Goal: Information Seeking & Learning: Learn about a topic

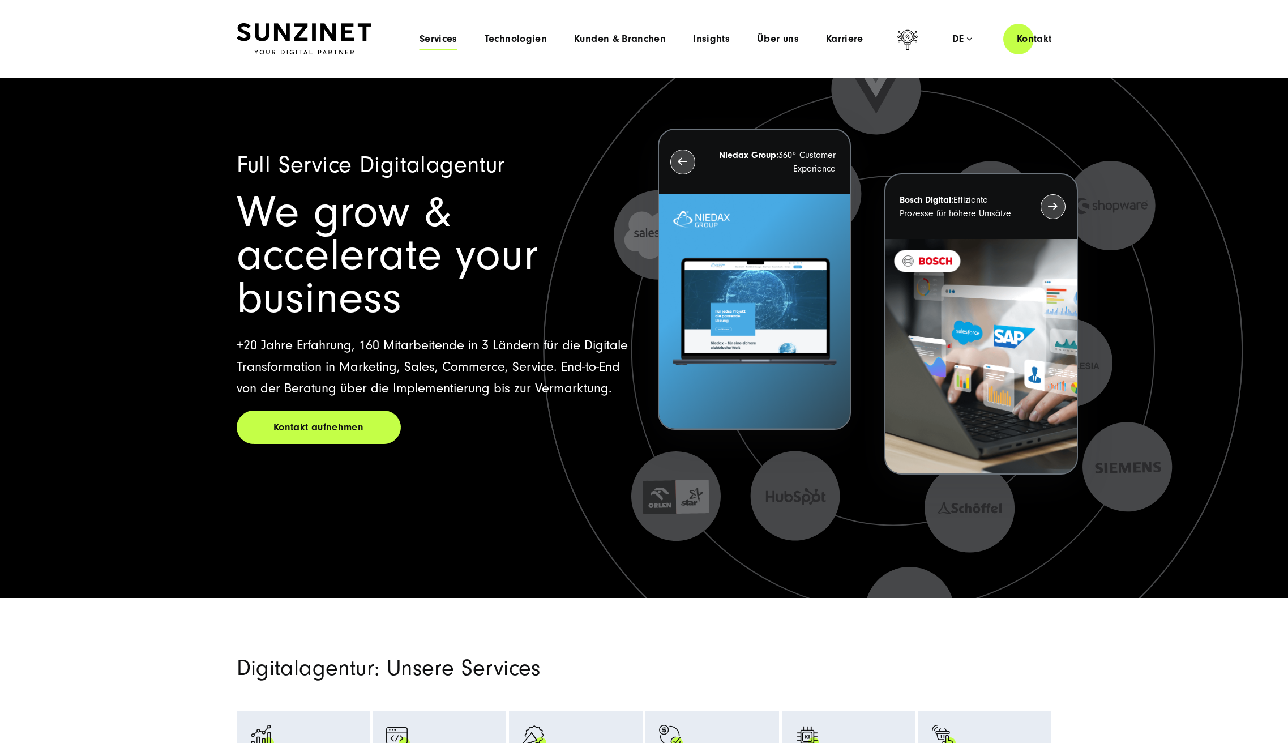
click at [450, 40] on span "Services" at bounding box center [439, 38] width 38 height 11
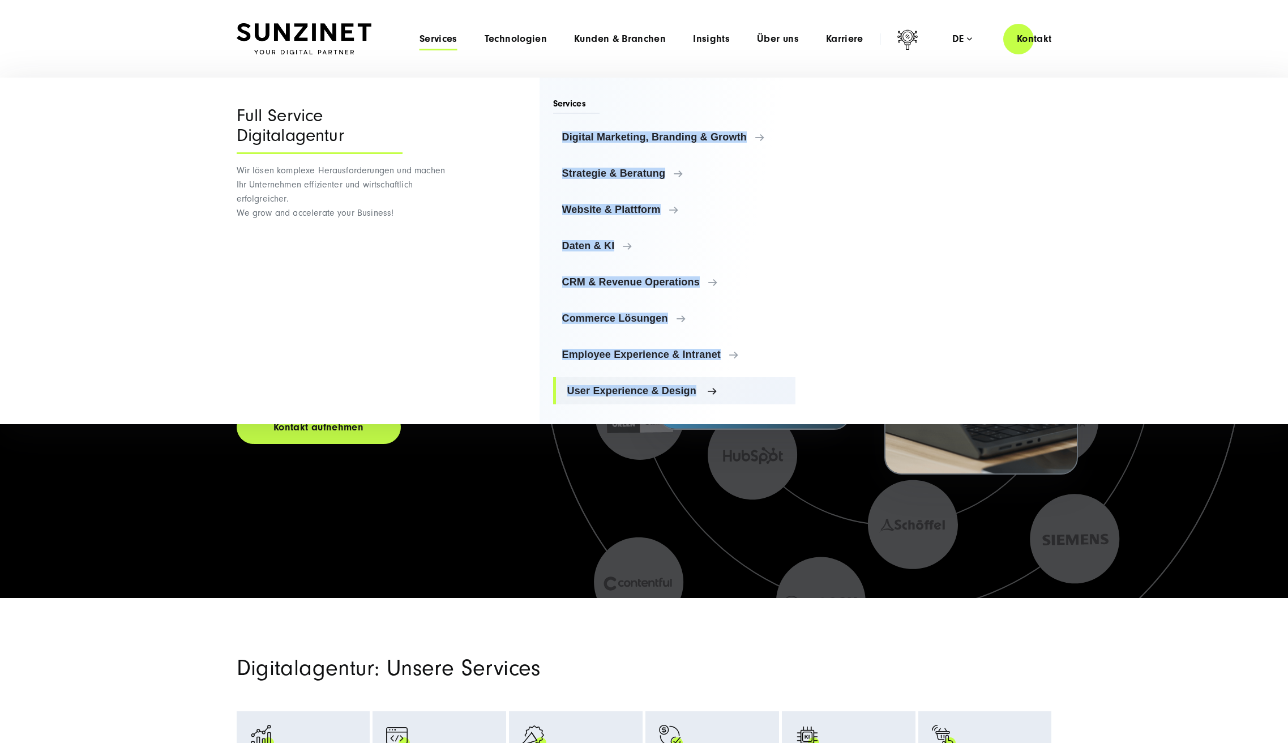
drag, startPoint x: 546, startPoint y: 135, endPoint x: 771, endPoint y: 395, distance: 344.0
click at [771, 395] on div "Services Digital Marketing, Branding & Growth Digital Marketing, Branding & Gro…" at bounding box center [668, 251] width 256 height 346
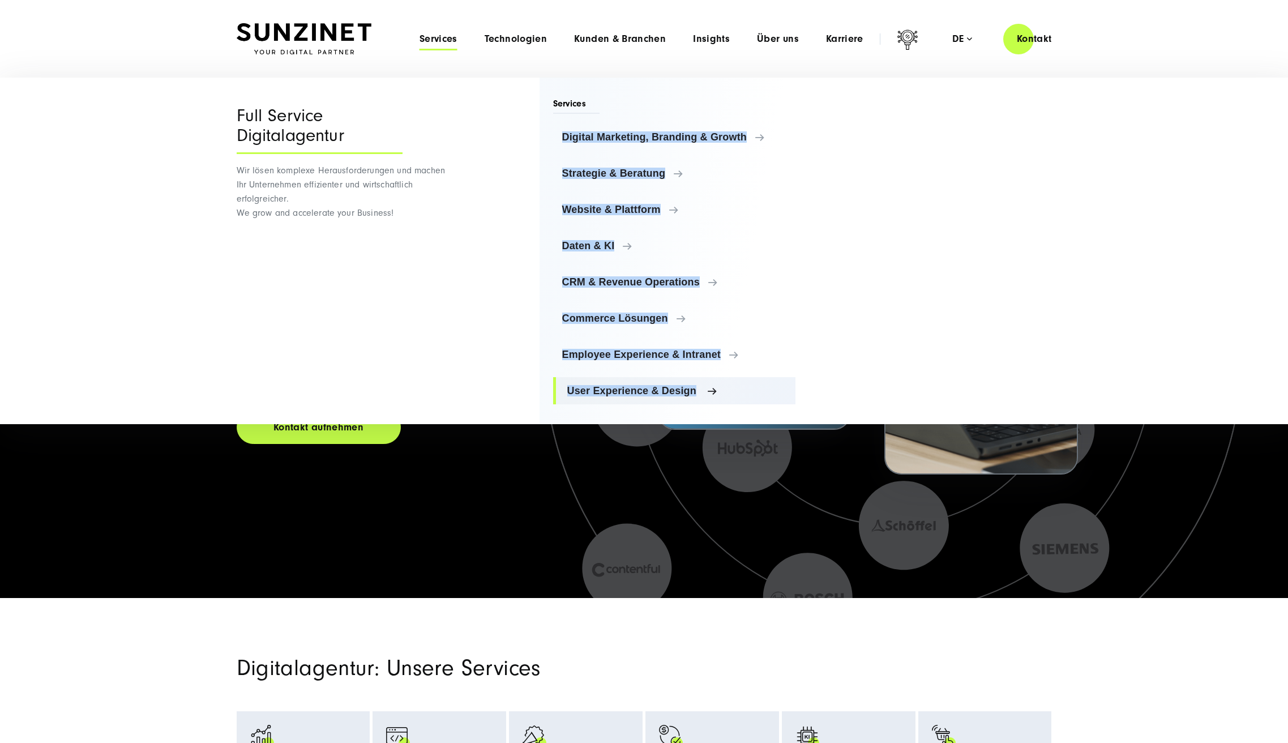
copy ul "Loremip Dolorsita, Consecte & Adipis Elitsed Doeiusmod, Temporin & Utlabo Etdol…"
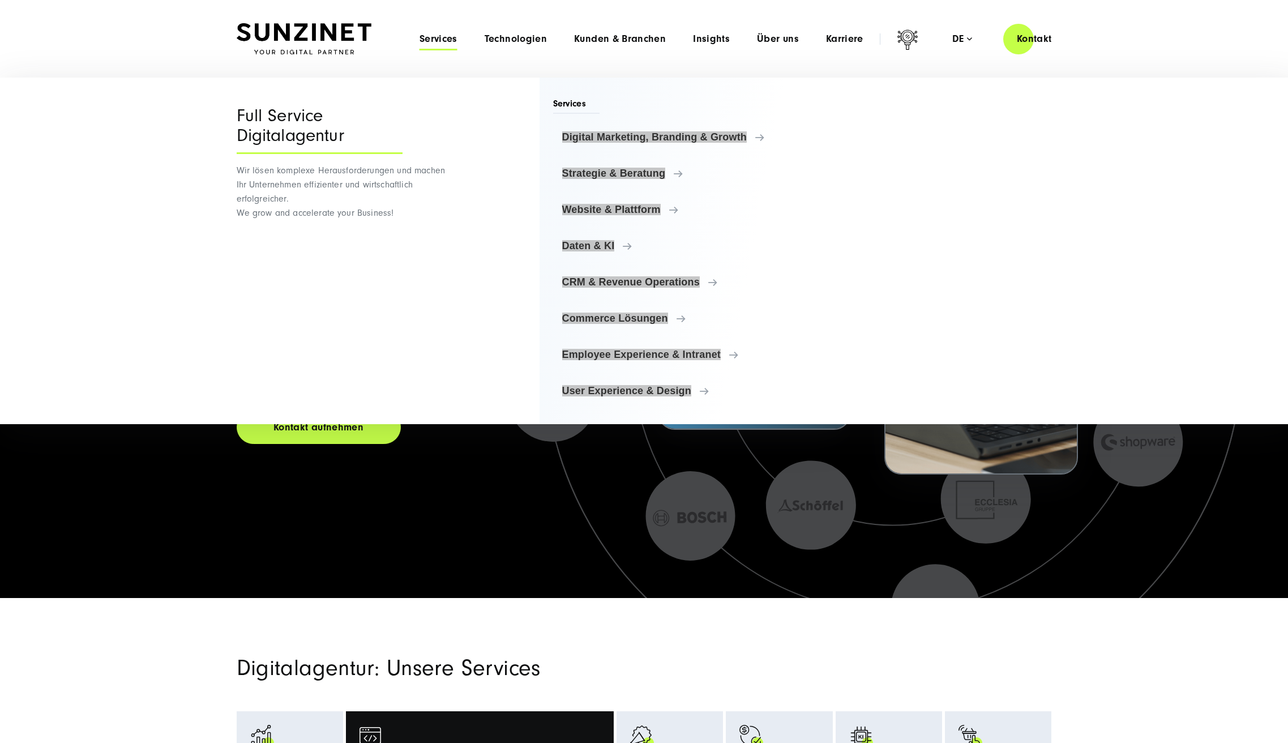
drag, startPoint x: 407, startPoint y: 742, endPoint x: 903, endPoint y: 195, distance: 738.3
click at [903, 195] on div "Services Digital Marketing, Branding & Growth Digital Marketing, Branding & Gro…" at bounding box center [796, 251] width 512 height 346
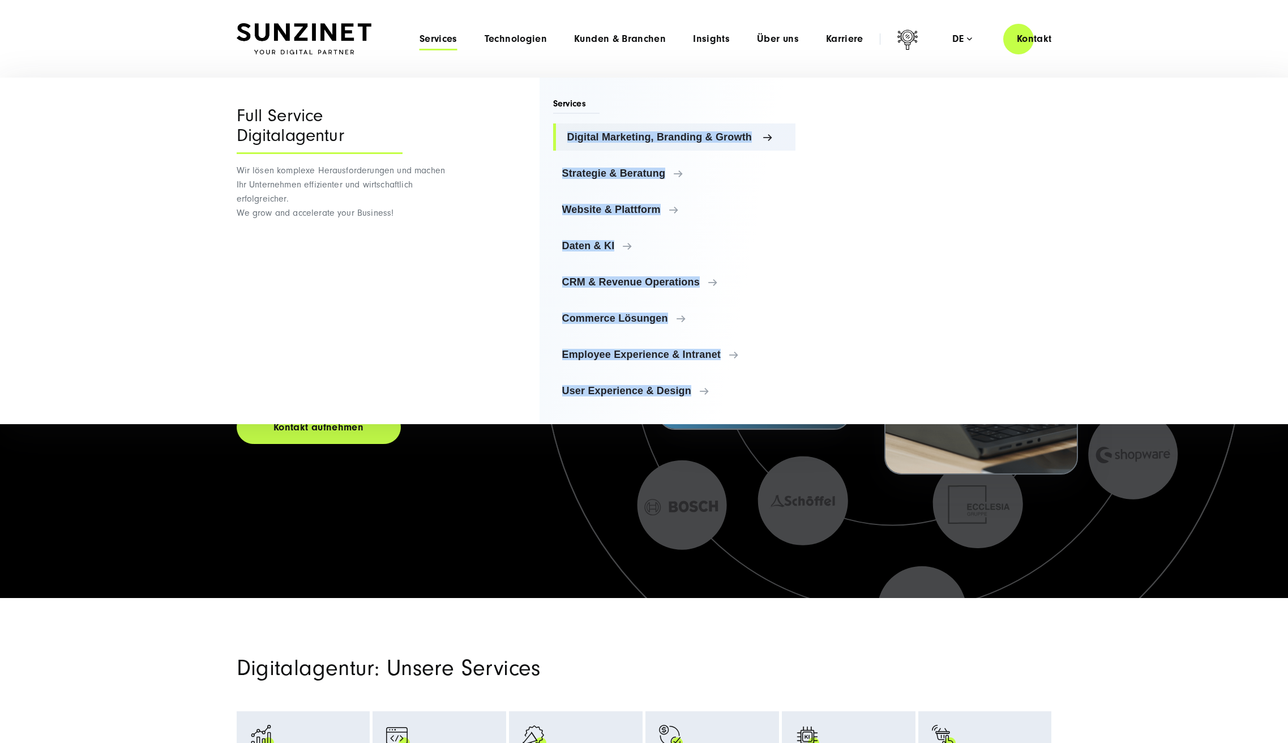
click at [709, 135] on span "Digital Marketing, Branding & Growth" at bounding box center [677, 136] width 220 height 11
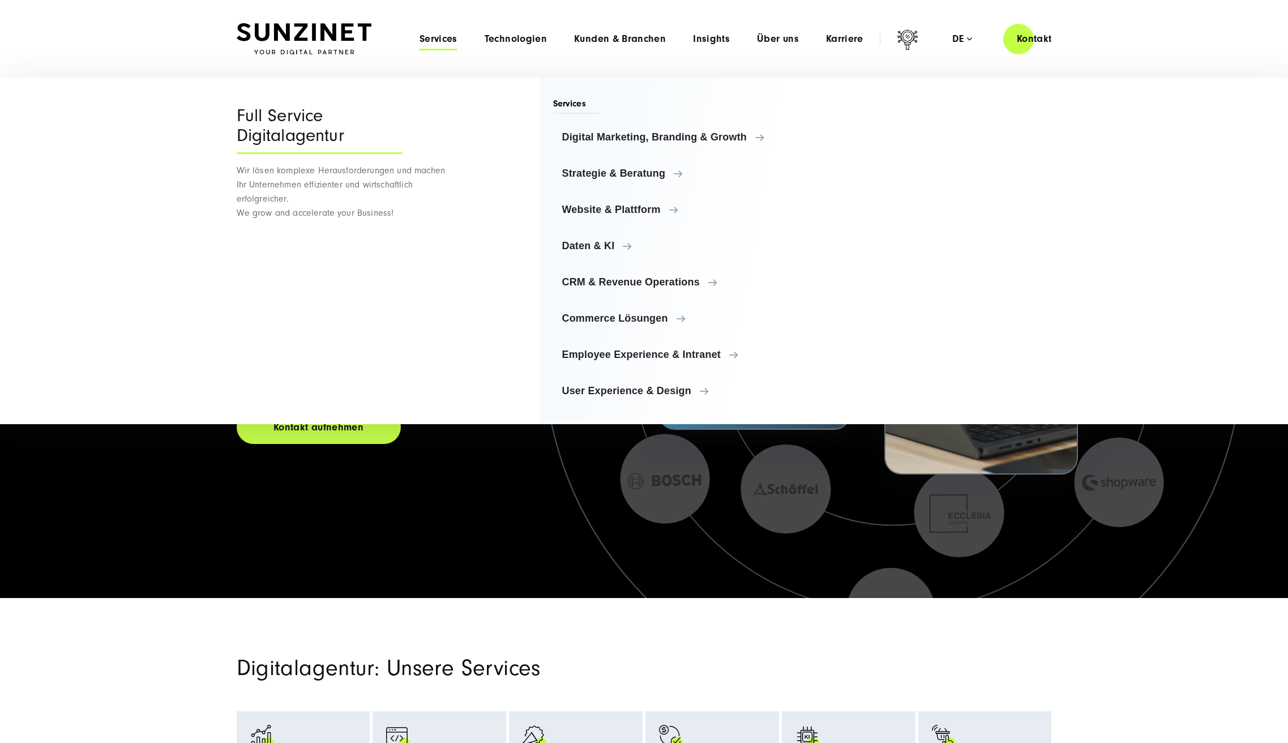
click at [1110, 165] on div "Menu Full Service Digitalagentur Wir lösen komplexe Herausforderungen und mache…" at bounding box center [649, 251] width 1298 height 346
click at [1105, 166] on div "Menu Full Service Digitalagentur Wir lösen komplexe Herausforderungen und mache…" at bounding box center [649, 251] width 1298 height 346
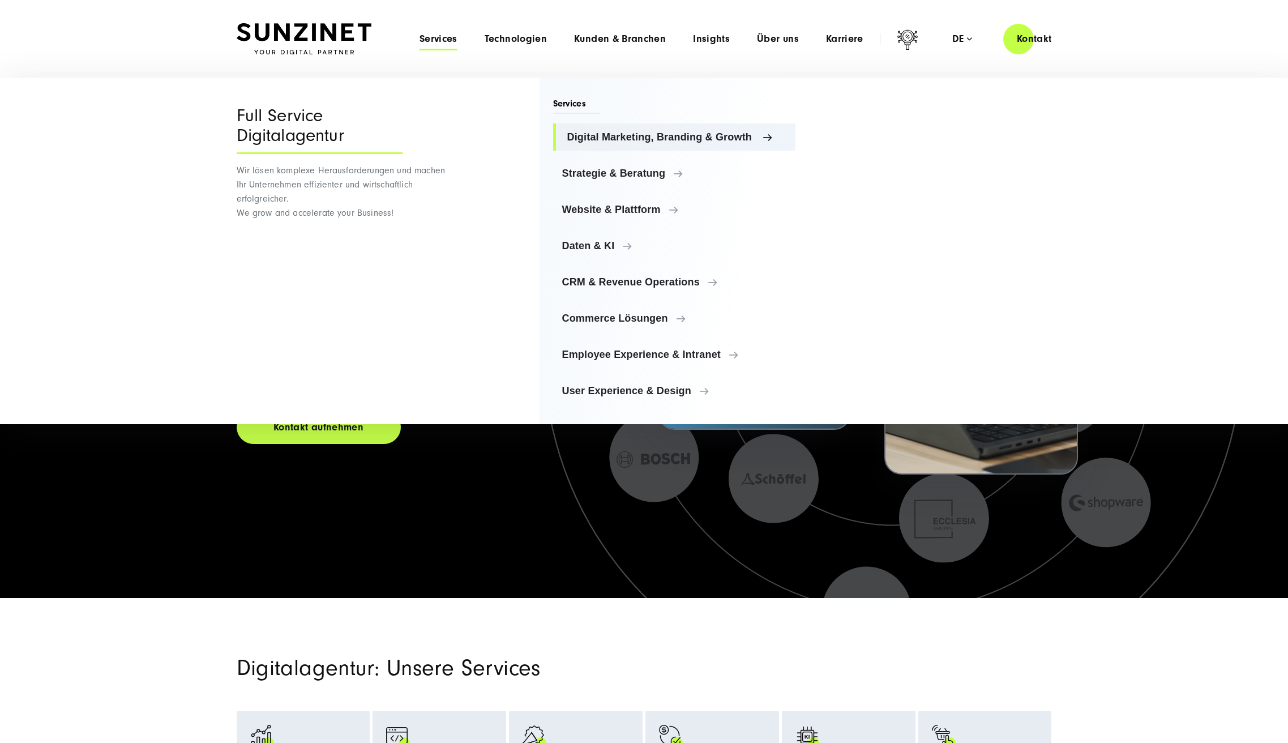
click at [722, 134] on span "Digital Marketing, Branding & Growth" at bounding box center [677, 136] width 220 height 11
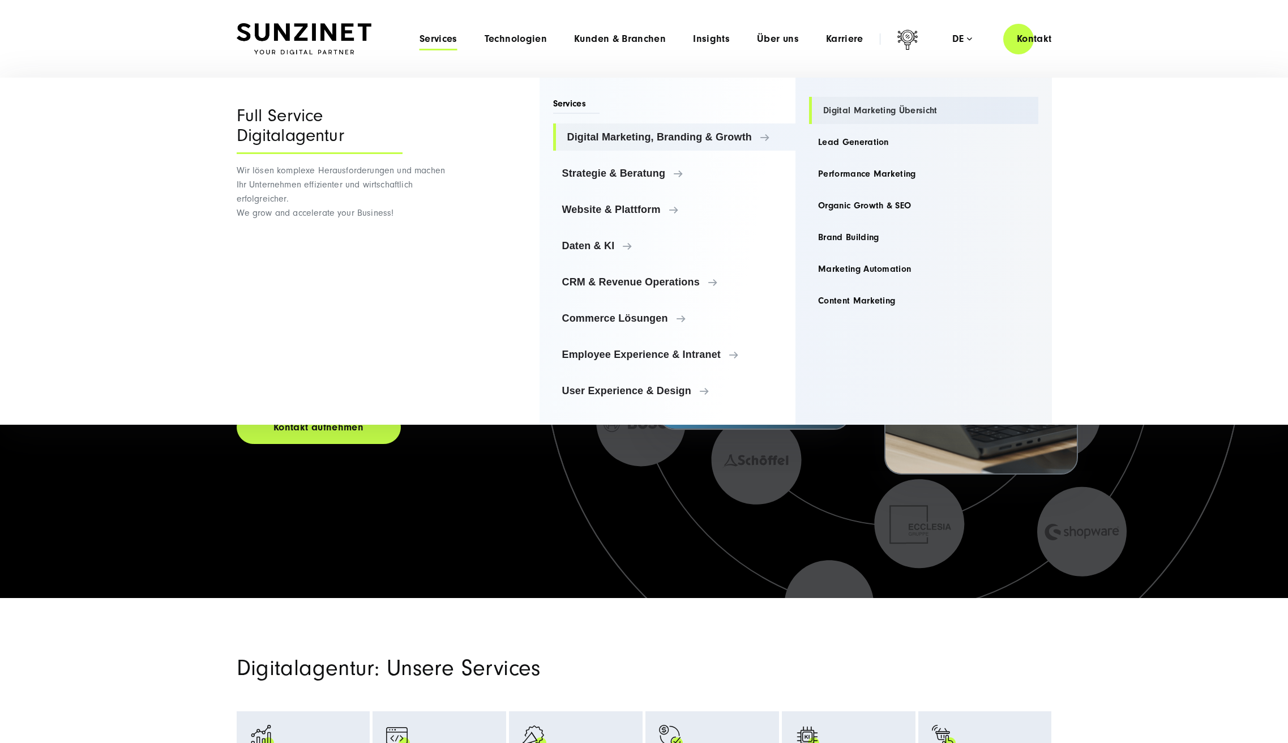
click at [845, 109] on link "Digital Marketing Übersicht" at bounding box center [923, 110] width 229 height 27
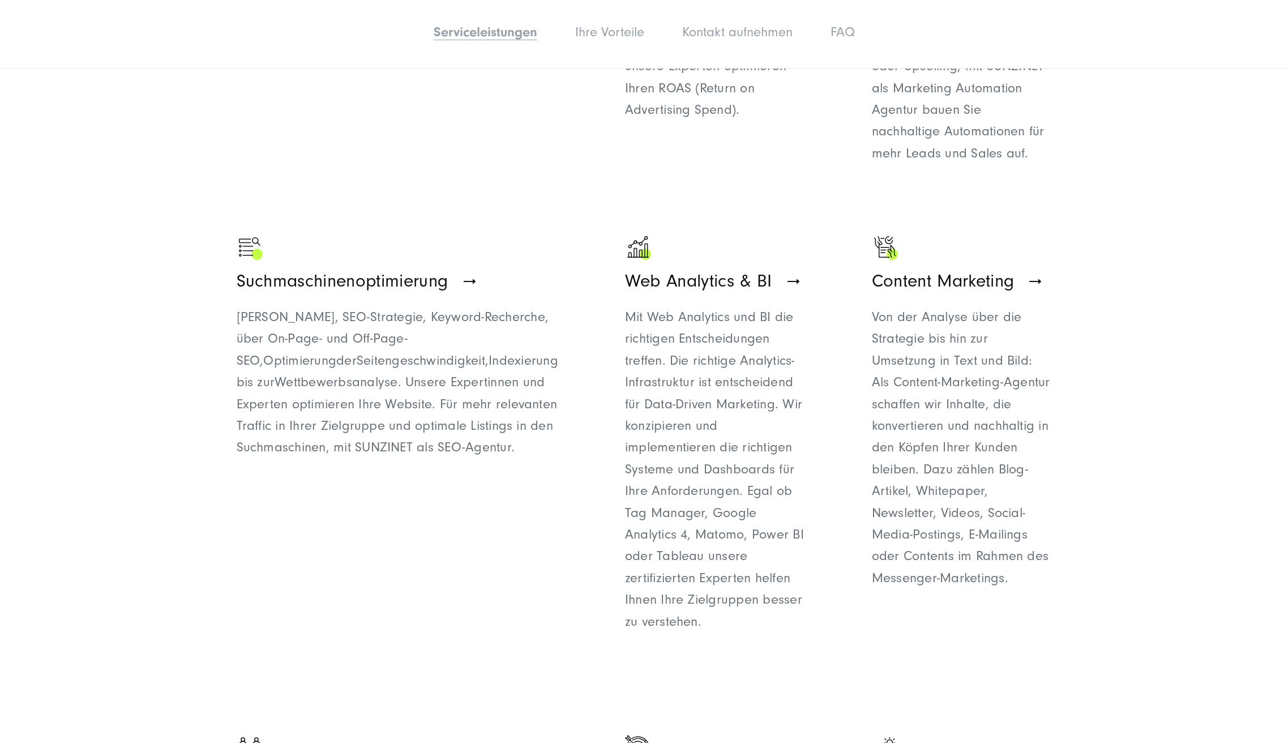
scroll to position [1204, 0]
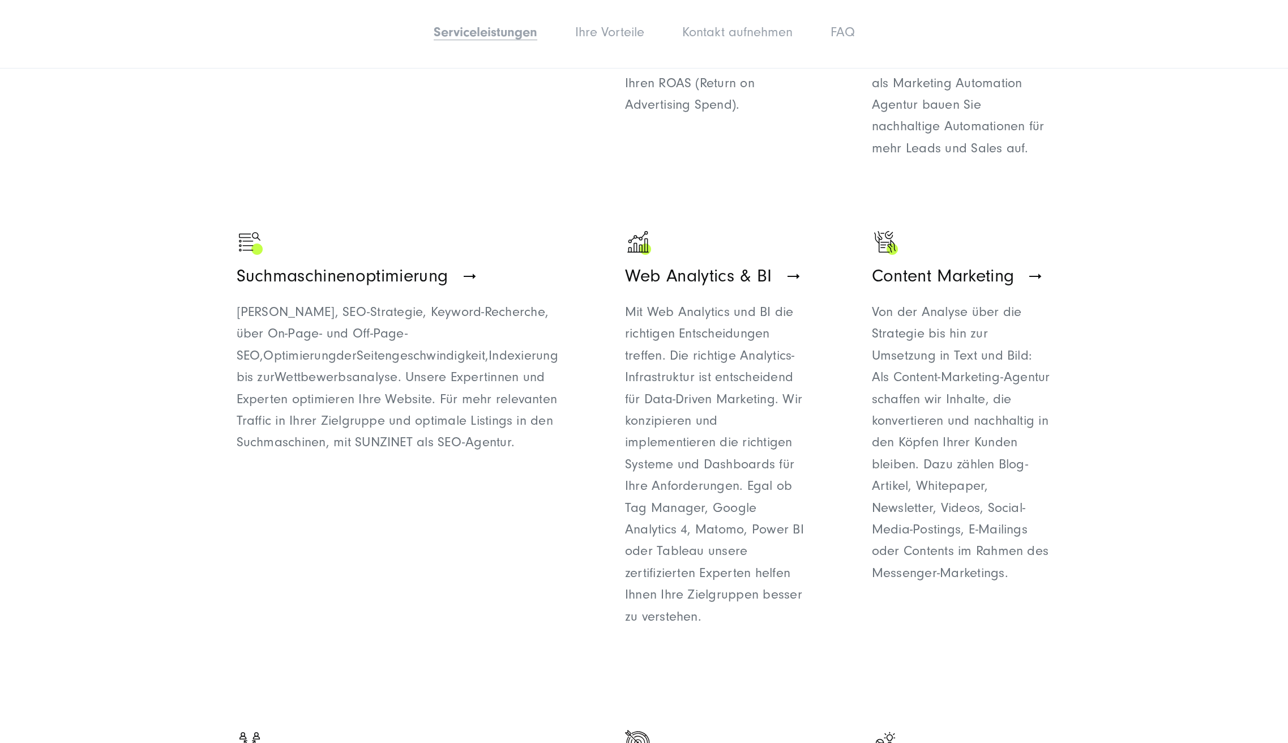
click at [1146, 507] on section "Unsere Digital Marketing Services Termin buchen Digital Marketing Strategie Per…" at bounding box center [644, 340] width 1288 height 1765
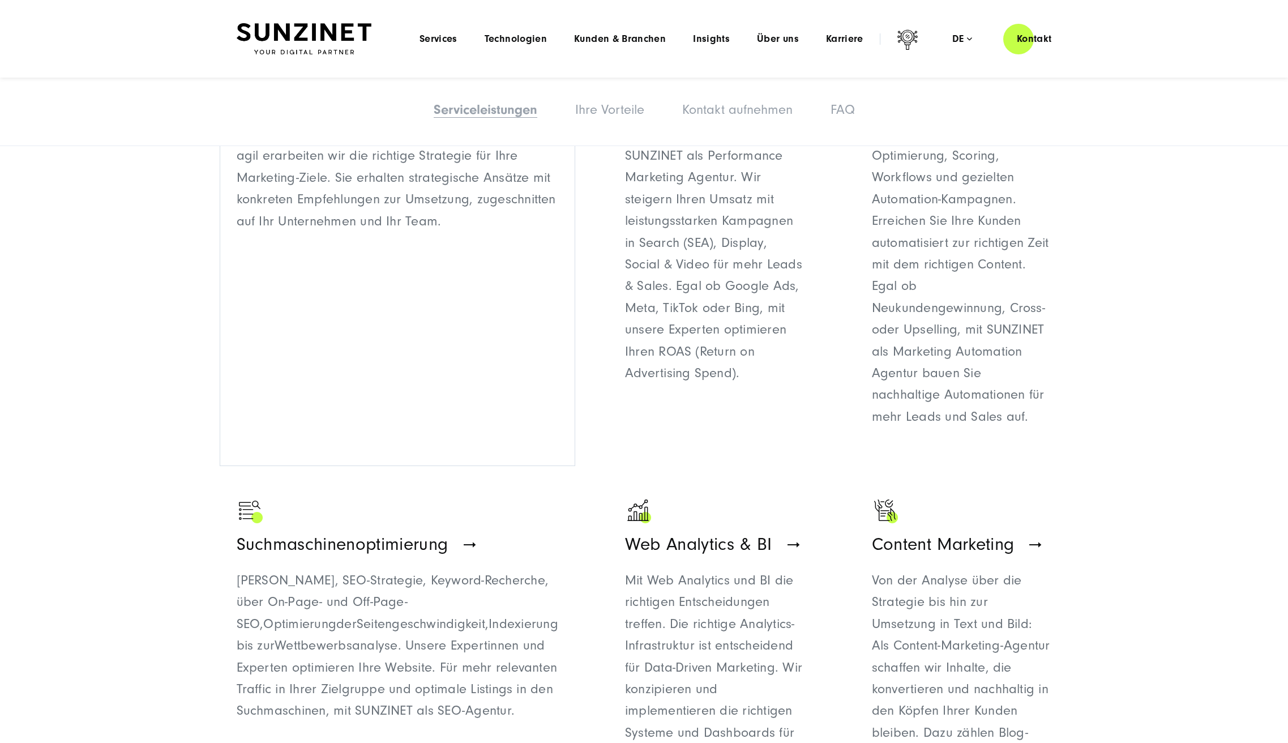
scroll to position [688, 0]
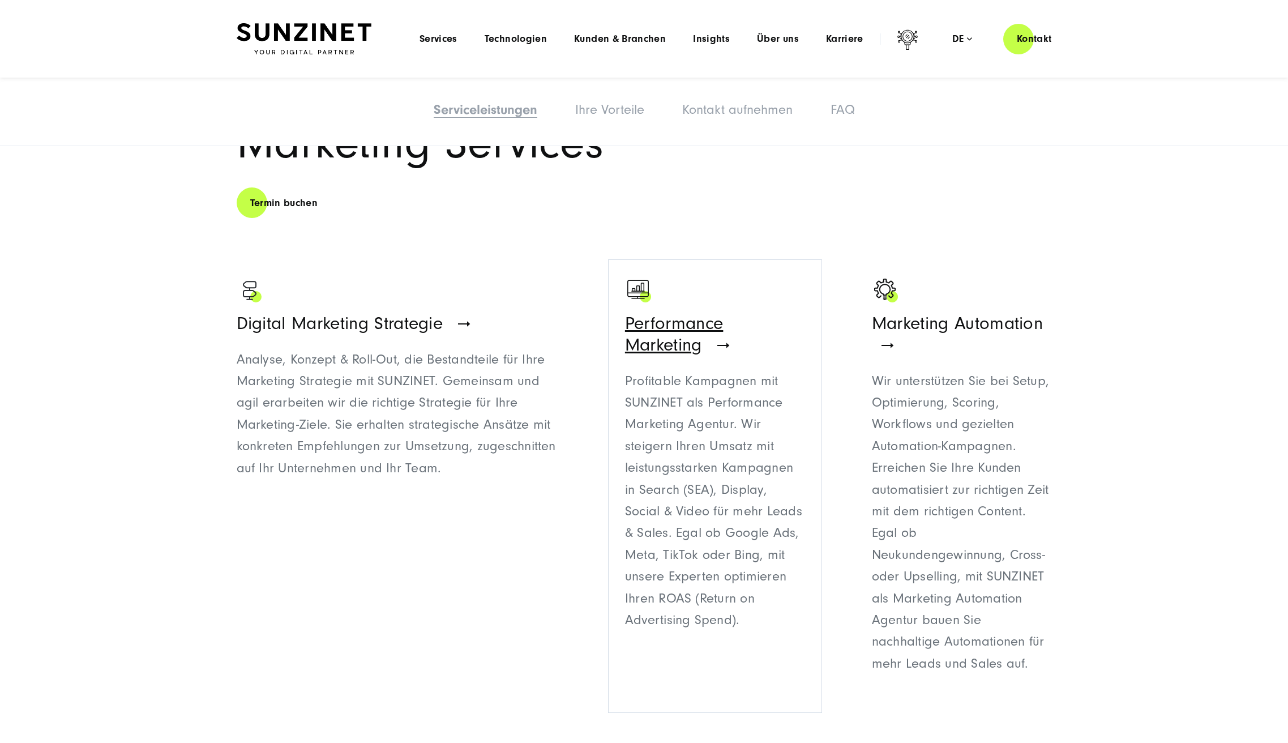
click at [625, 324] on span "Performance Marketing" at bounding box center [674, 334] width 99 height 42
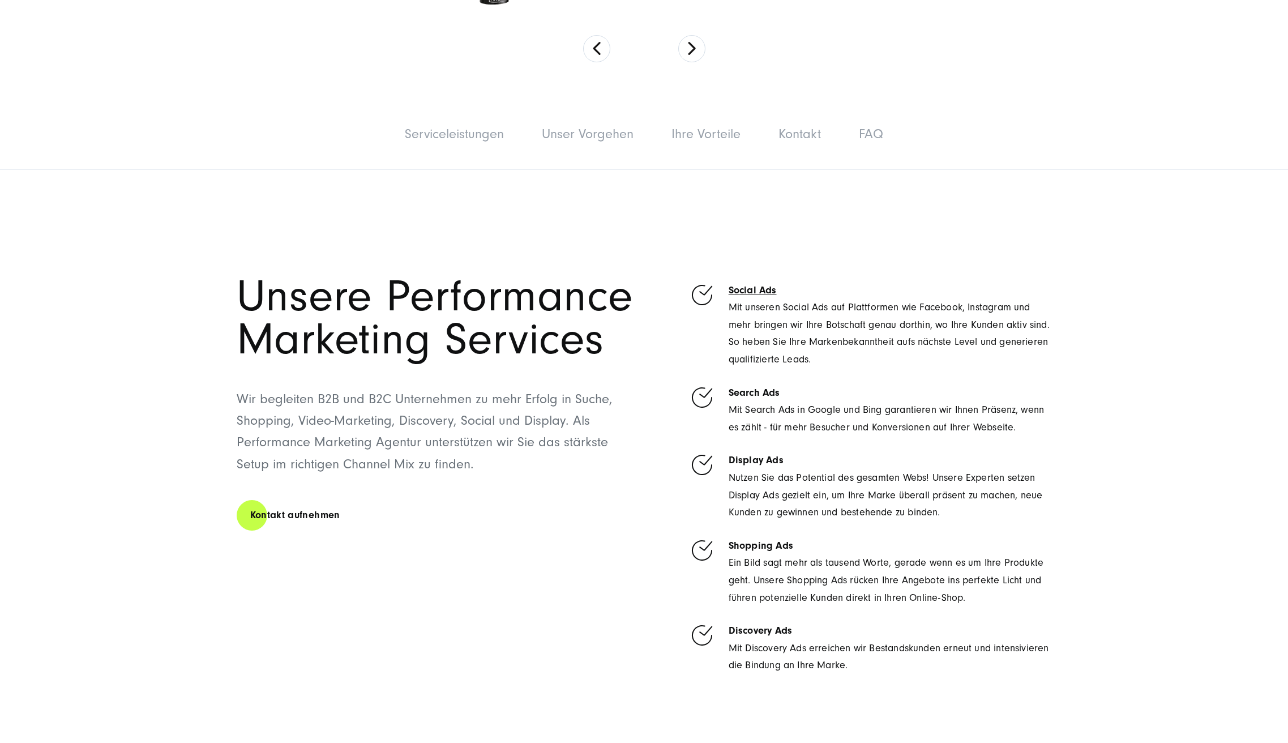
scroll to position [498, 0]
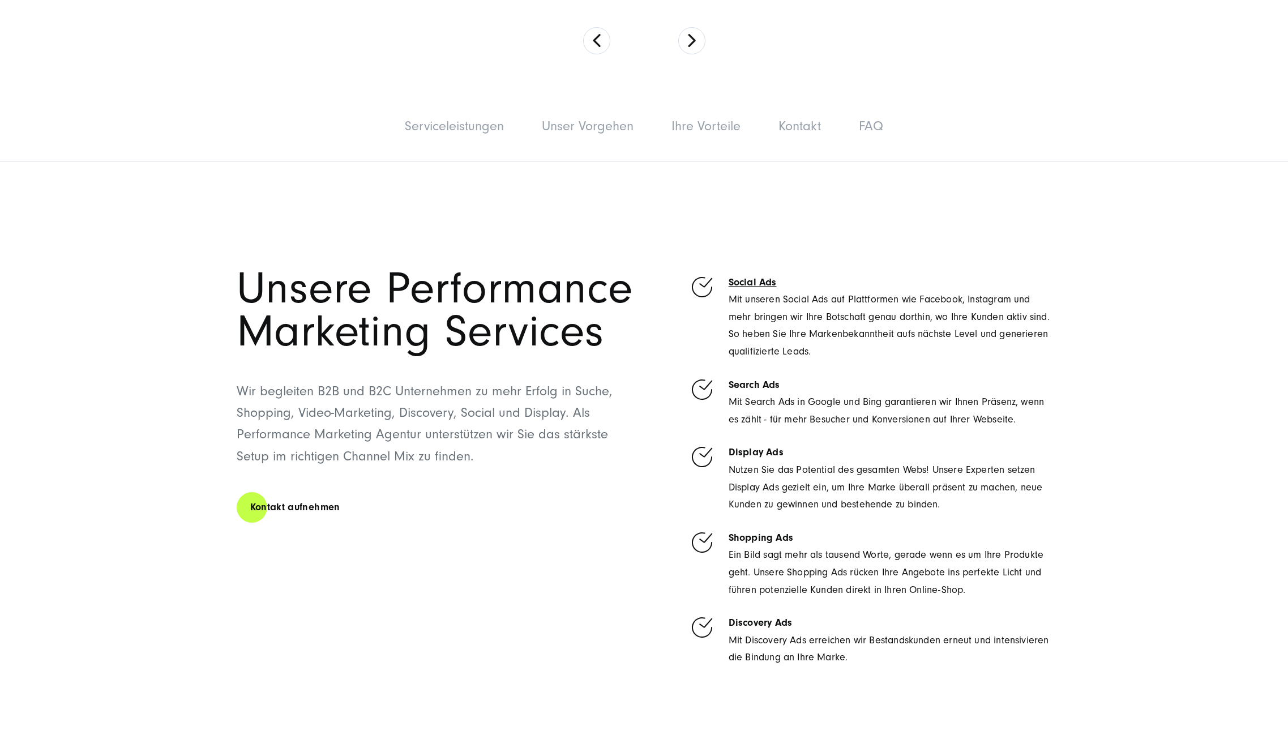
click at [759, 400] on p "Mit Search Ads in Google und Bing garantieren wir Ihnen Präsenz, wenn es zählt …" at bounding box center [890, 410] width 323 height 35
click at [761, 480] on p "Nutzen Sie das Potential des gesamten Webs! Unsere Experten setzen Display Ads …" at bounding box center [890, 487] width 323 height 52
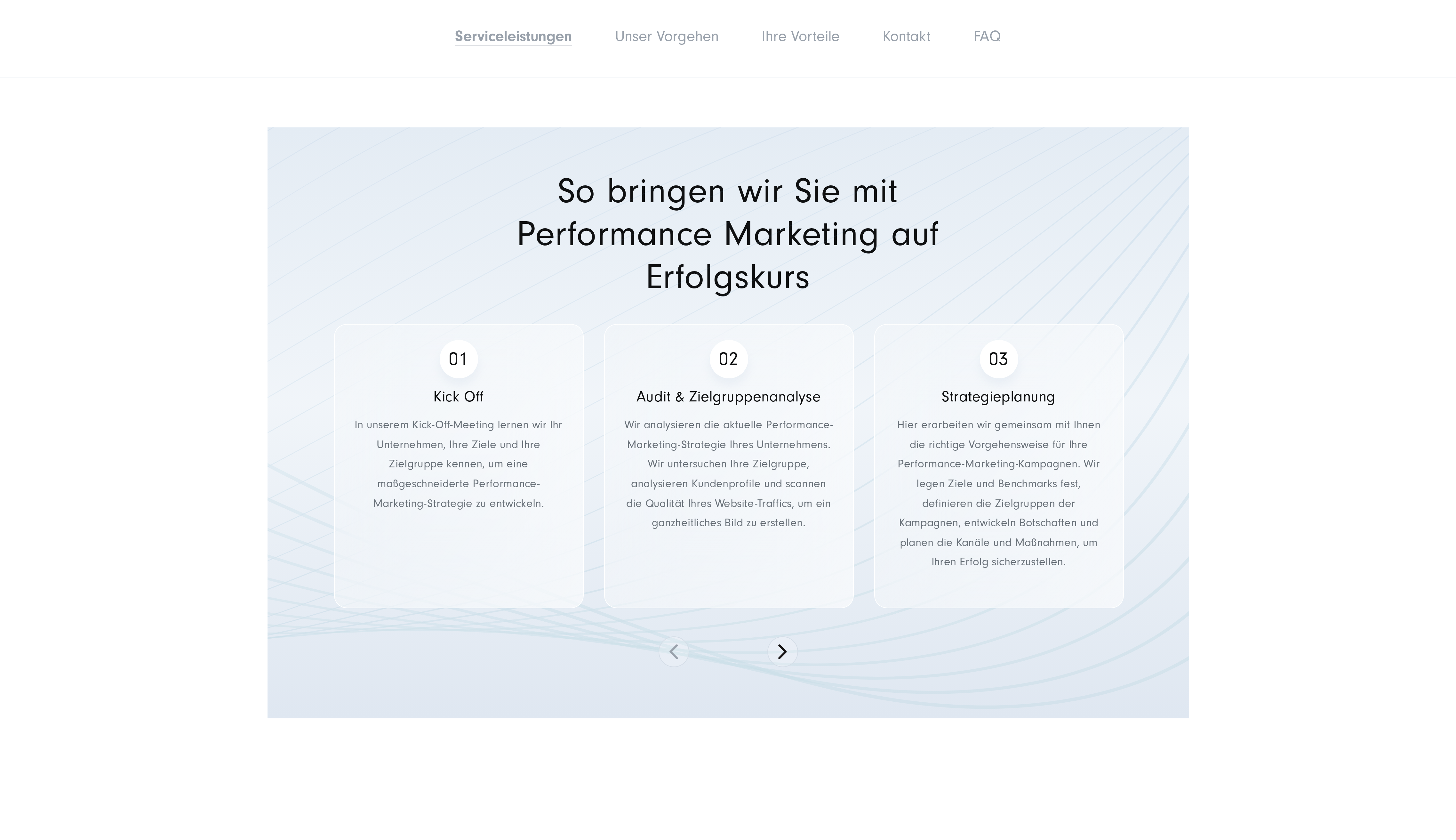
scroll to position [843, 0]
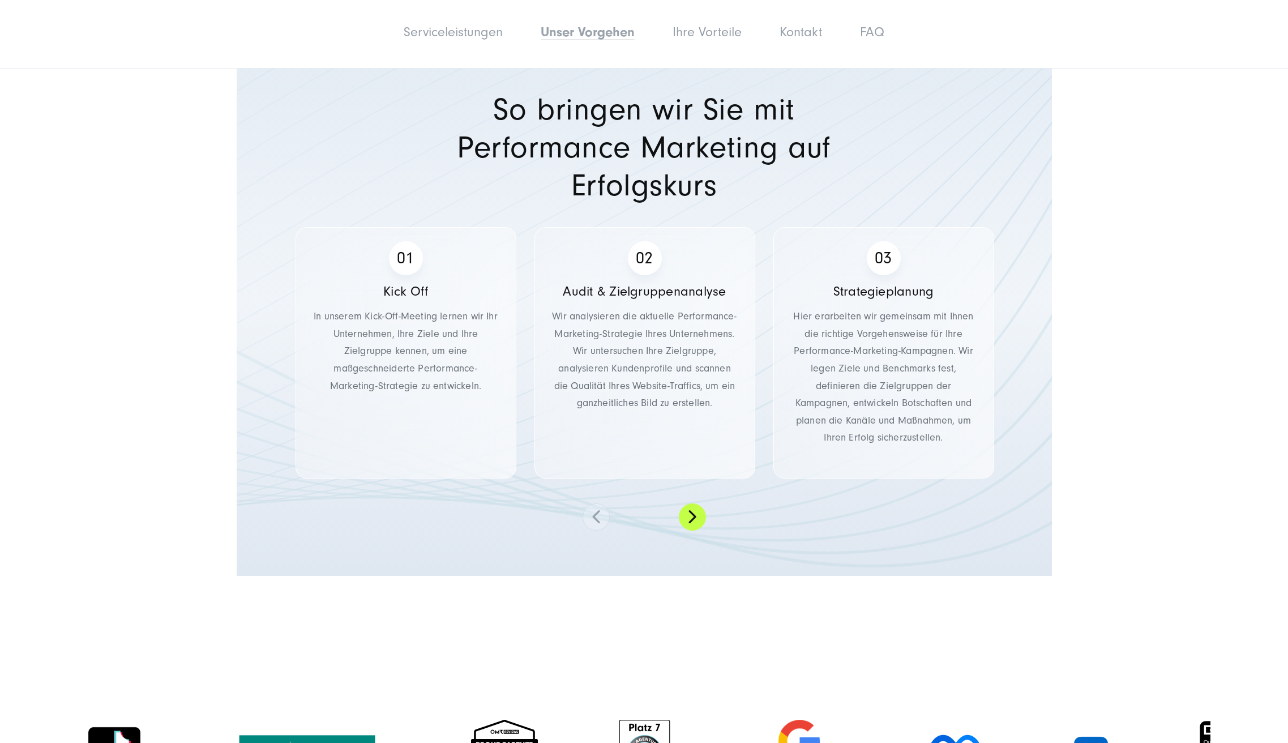
click at [697, 506] on button at bounding box center [692, 516] width 27 height 27
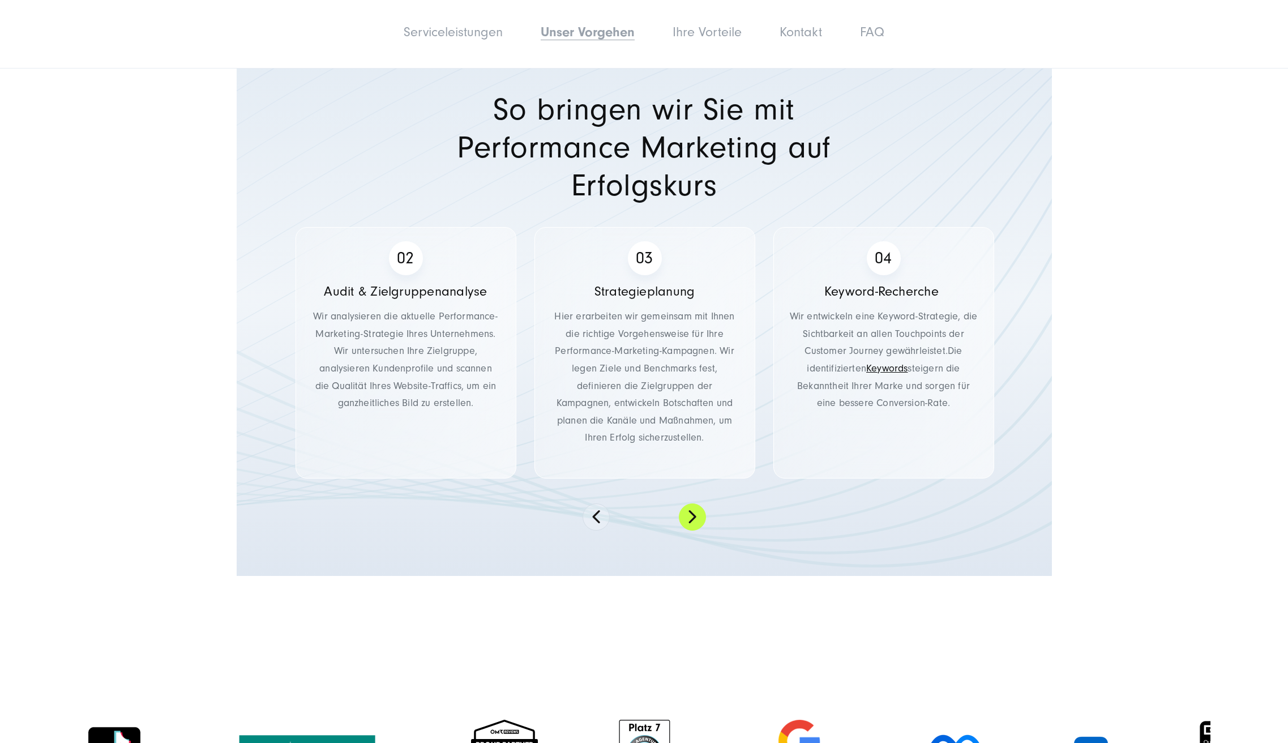
click at [697, 506] on button at bounding box center [692, 516] width 27 height 27
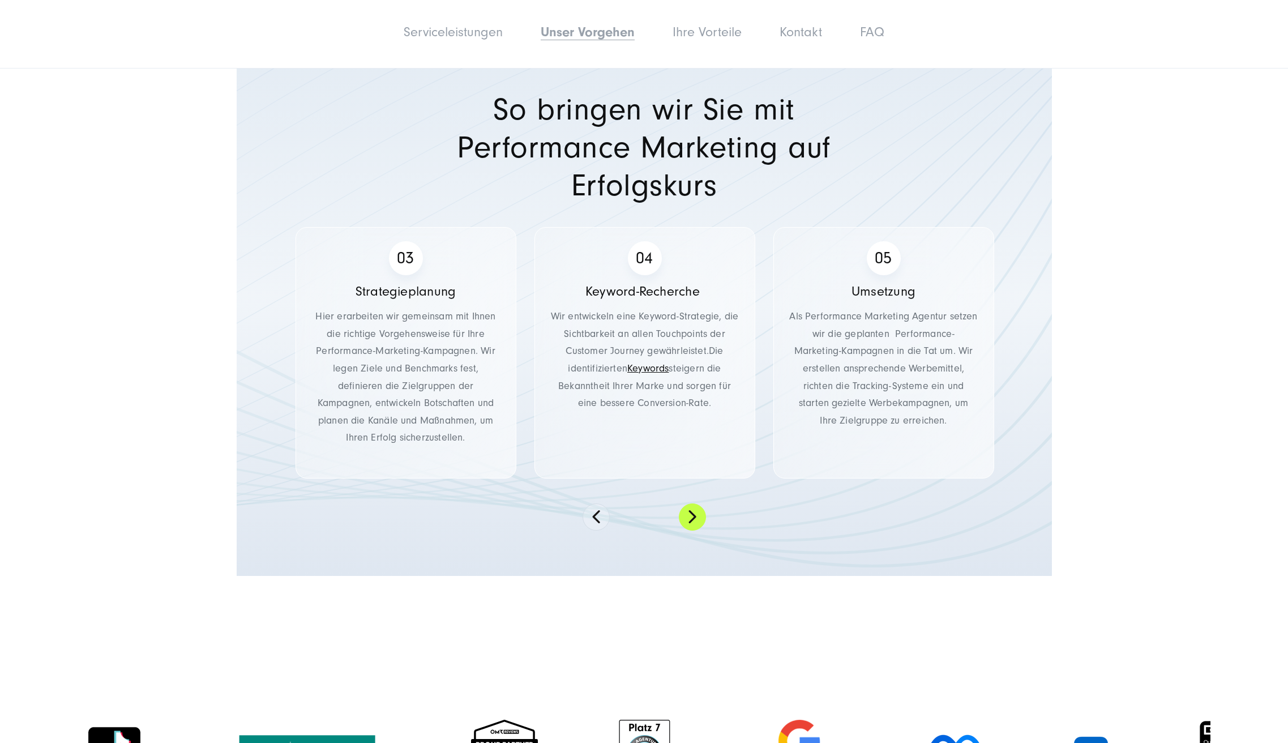
click at [697, 506] on button at bounding box center [692, 516] width 27 height 27
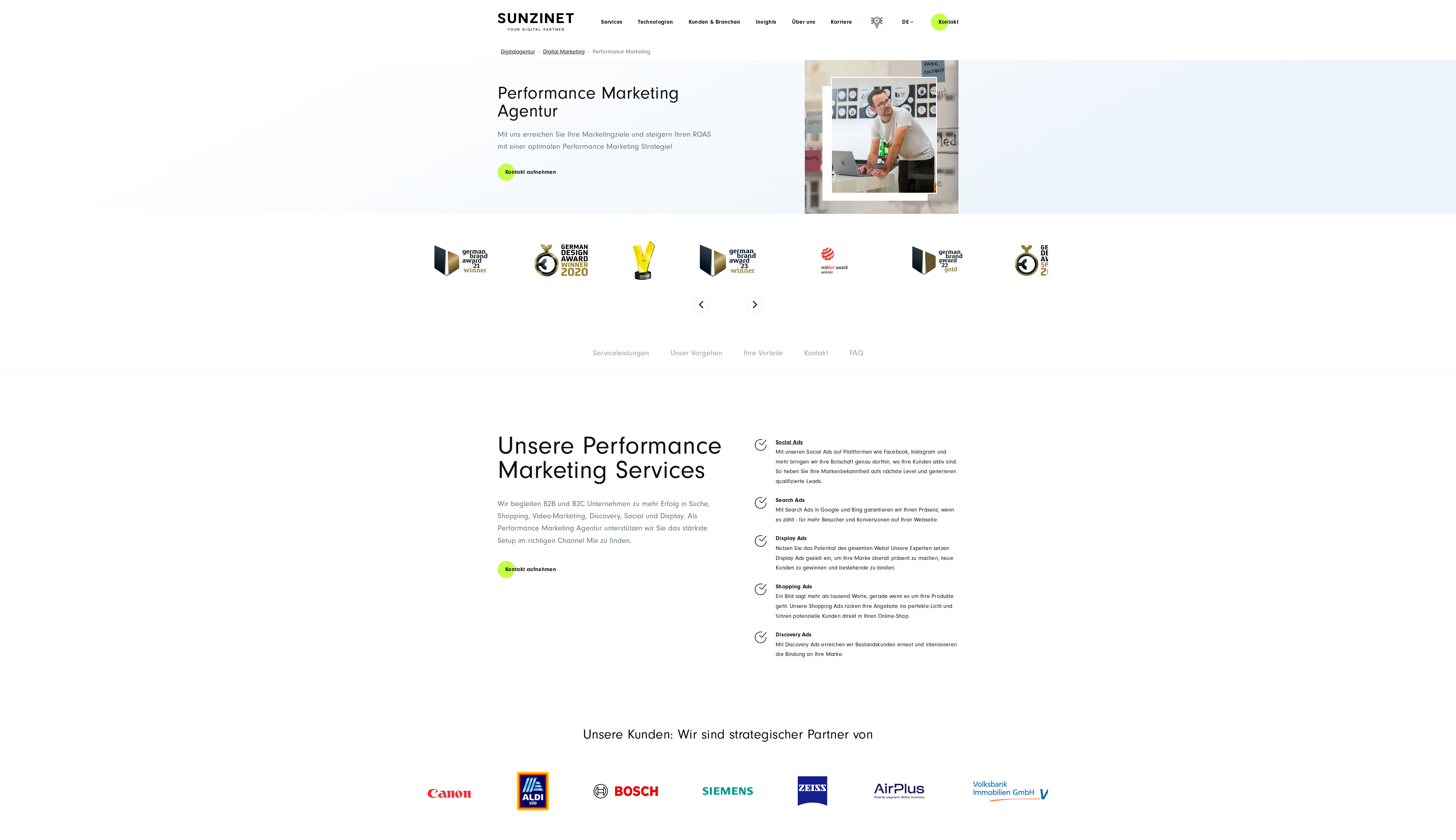
scroll to position [0, 0]
click at [727, 408] on section "Unsere Performance Marketing Services Wir begleiten B2B und B2C Unternehmen zu …" at bounding box center [728, 542] width 1456 height 336
